Goal: Task Accomplishment & Management: Manage account settings

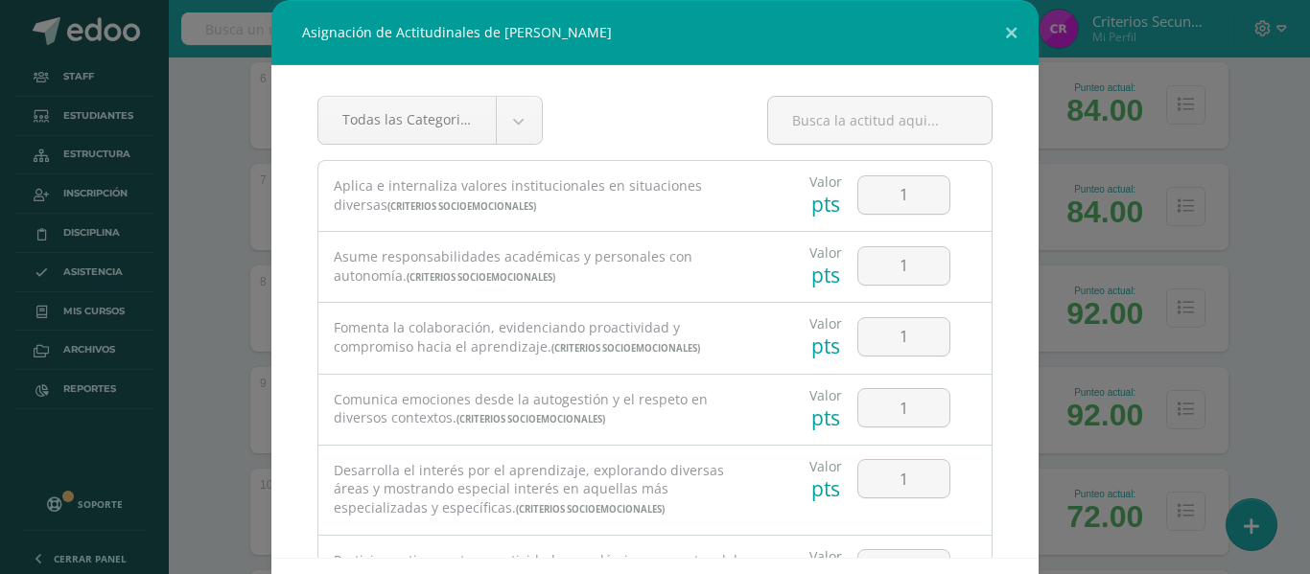
scroll to position [401, 0]
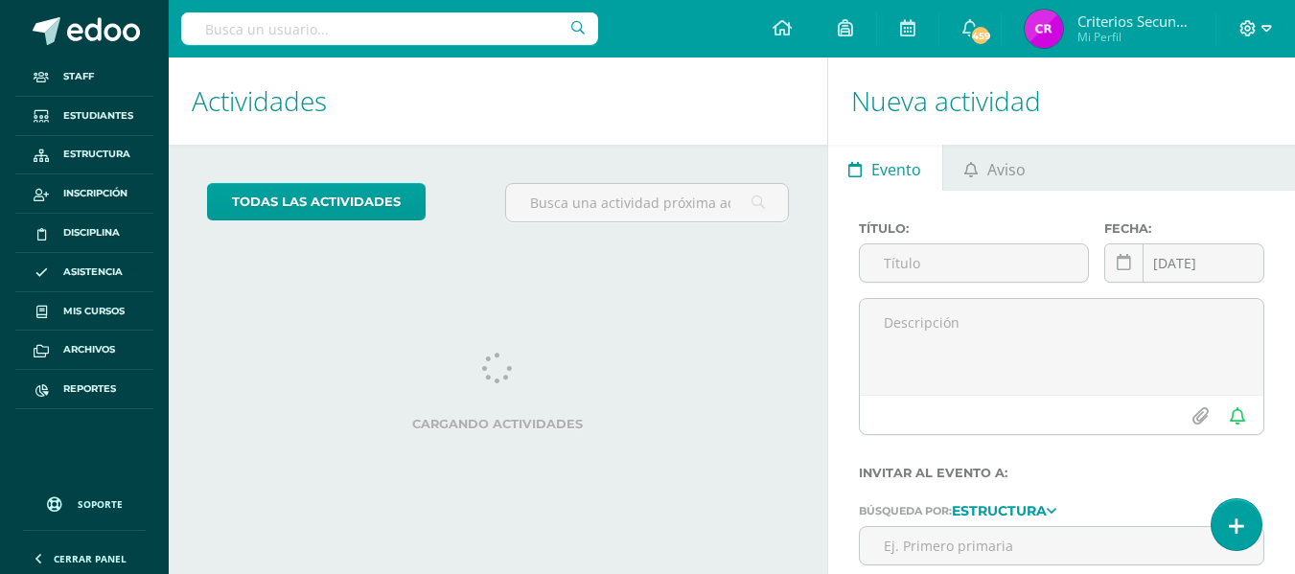
click at [1262, 26] on icon at bounding box center [1267, 28] width 11 height 17
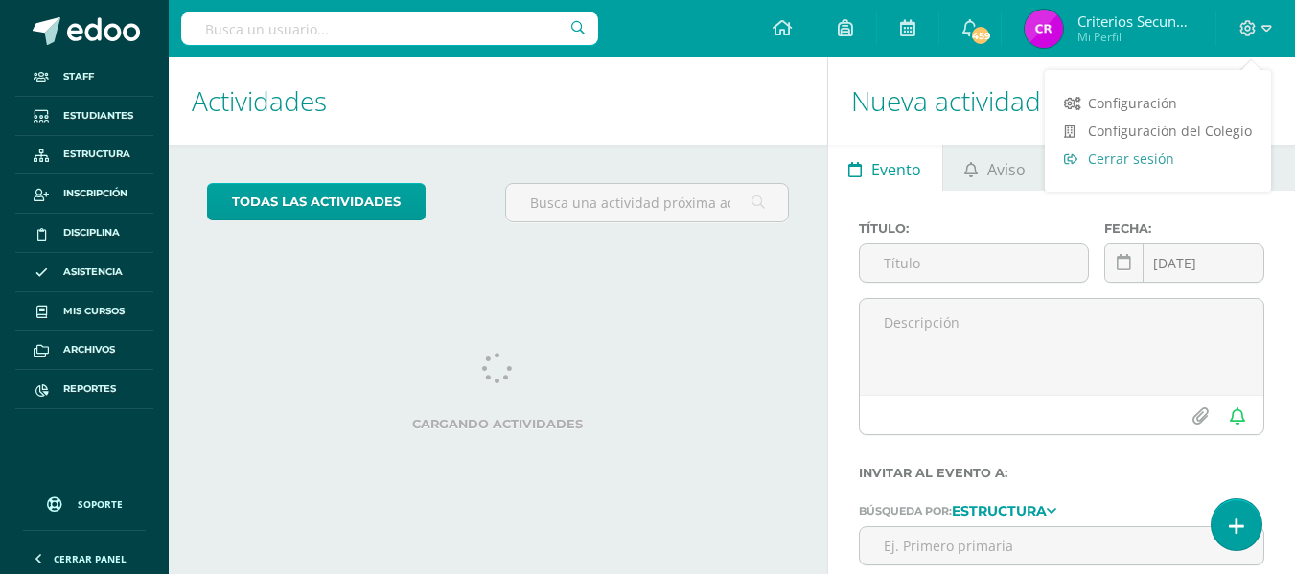
click at [1128, 148] on link "Cerrar sesión" at bounding box center [1158, 159] width 226 height 28
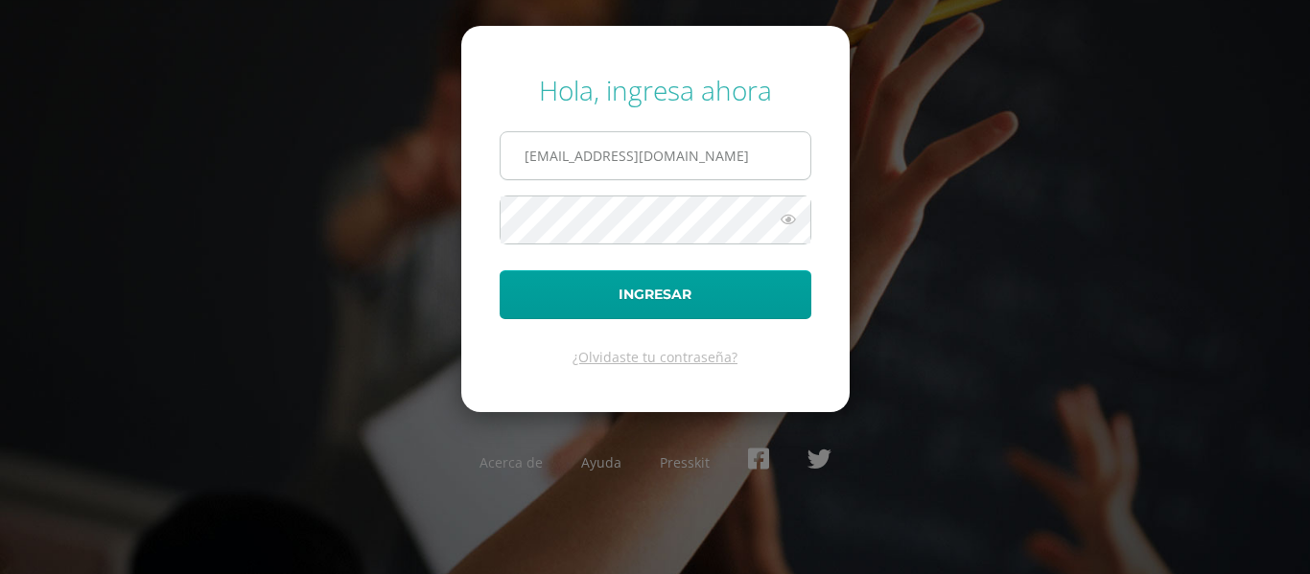
click at [792, 150] on input "[EMAIL_ADDRESS][DOMAIN_NAME]" at bounding box center [655, 155] width 310 height 47
type input "nlopez@bilinguesanjuan.edu.gt"
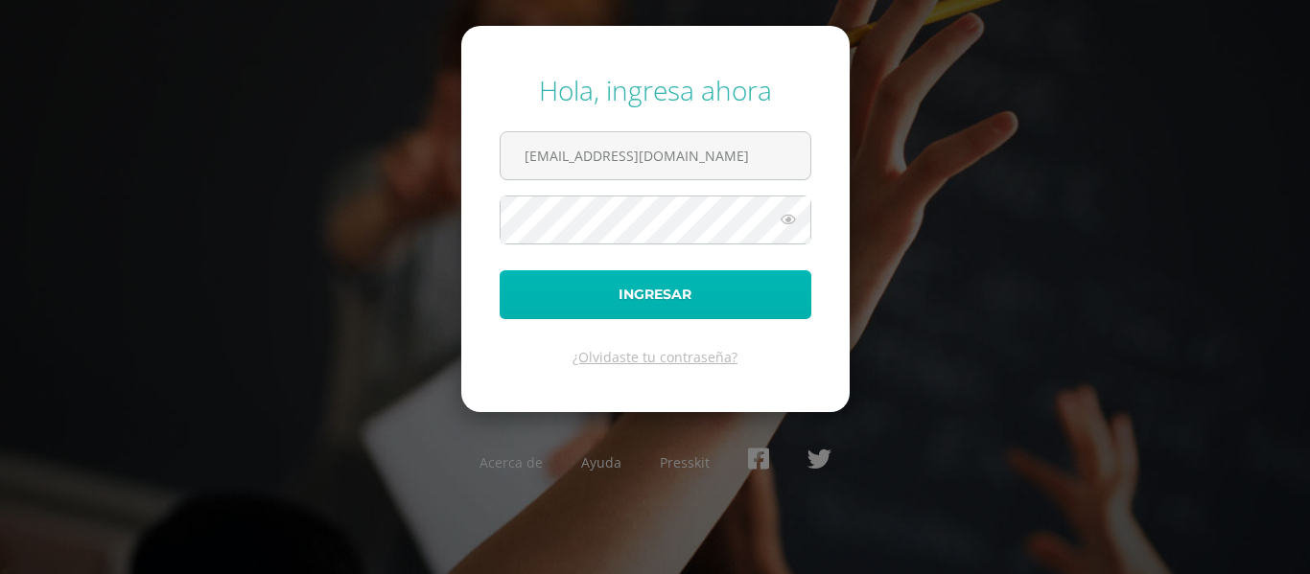
click at [639, 301] on button "Ingresar" at bounding box center [655, 294] width 312 height 49
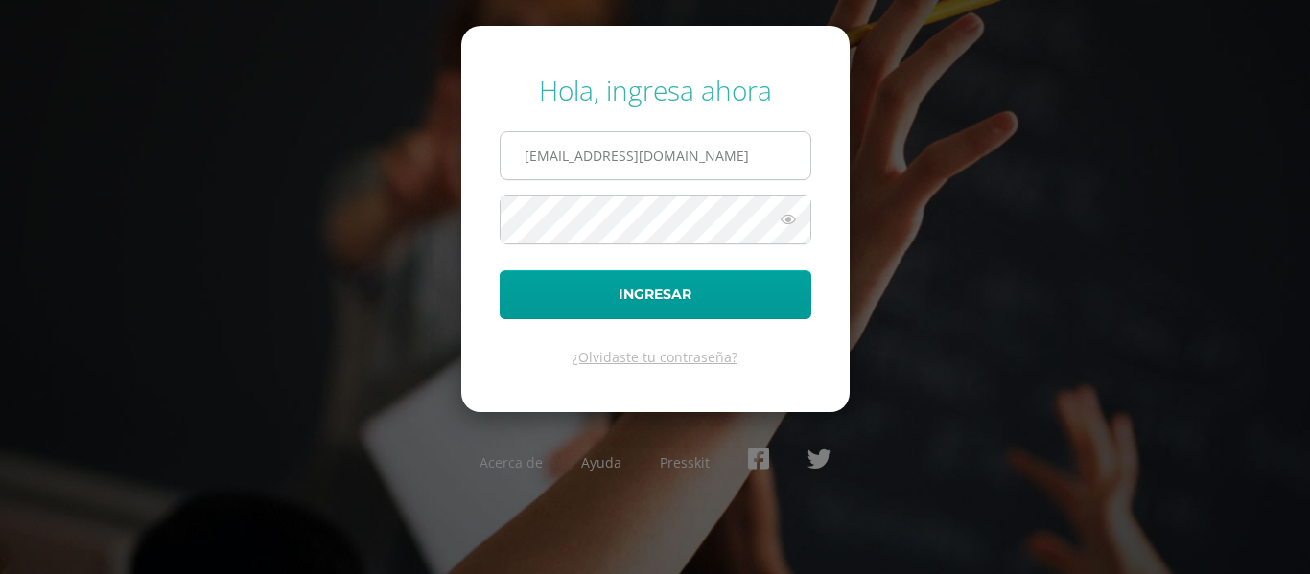
click at [788, 151] on input "[EMAIL_ADDRESS][DOMAIN_NAME]" at bounding box center [655, 155] width 310 height 47
type input "[EMAIL_ADDRESS][DOMAIN_NAME]"
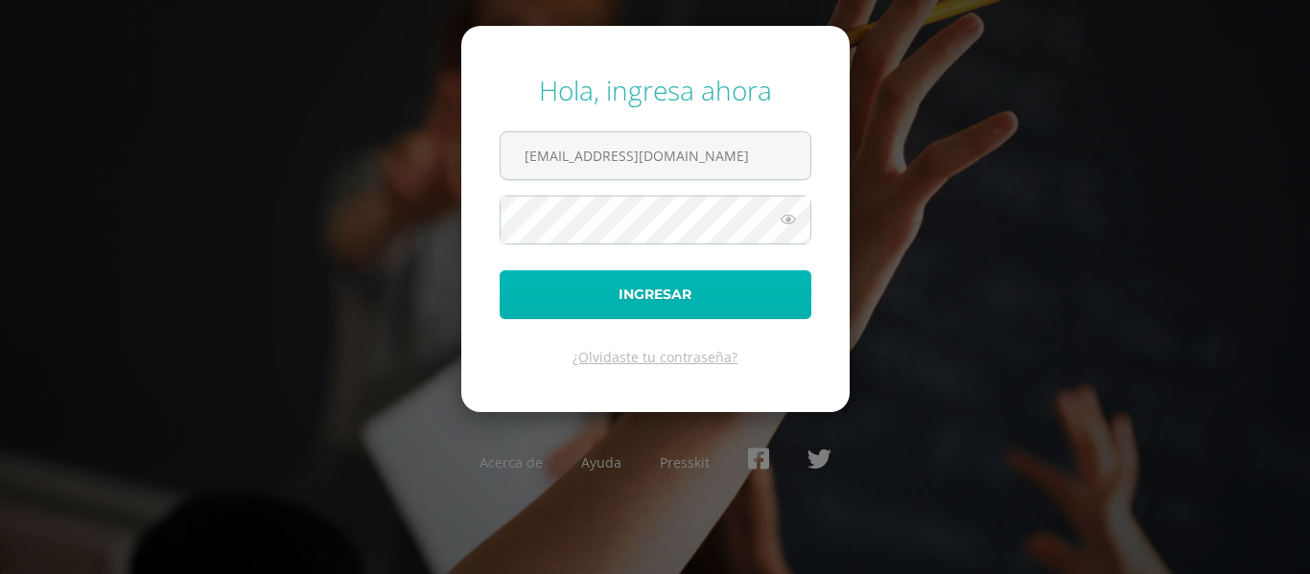
click at [580, 290] on button "Ingresar" at bounding box center [655, 294] width 312 height 49
